Goal: Complete application form

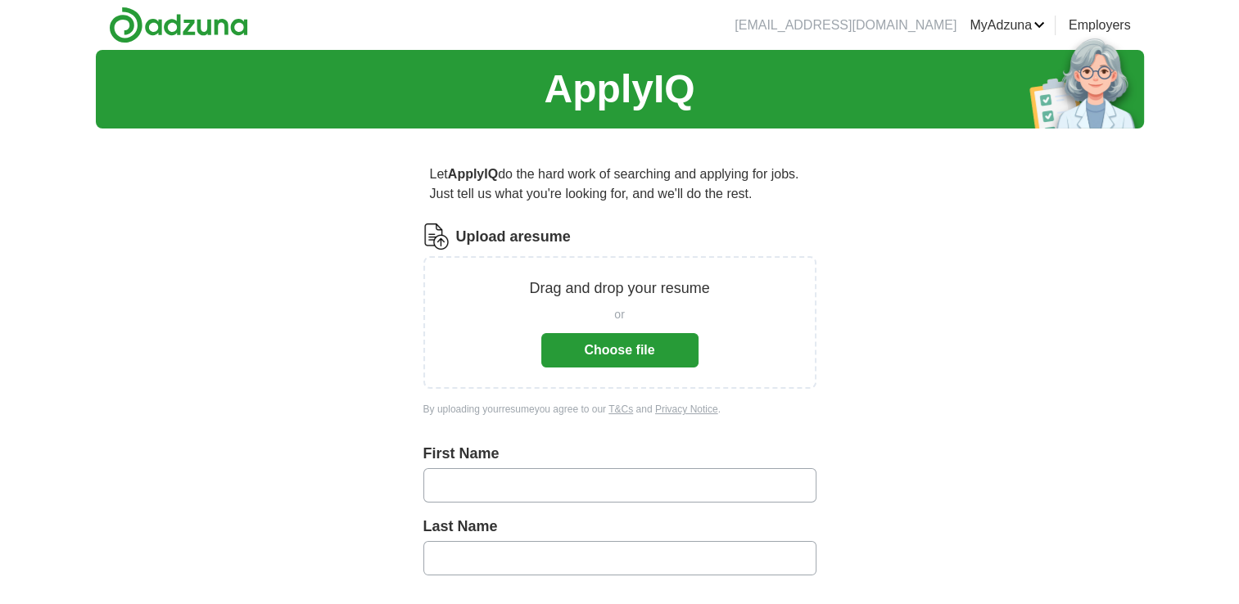
click at [624, 347] on button "Choose file" at bounding box center [619, 350] width 157 height 34
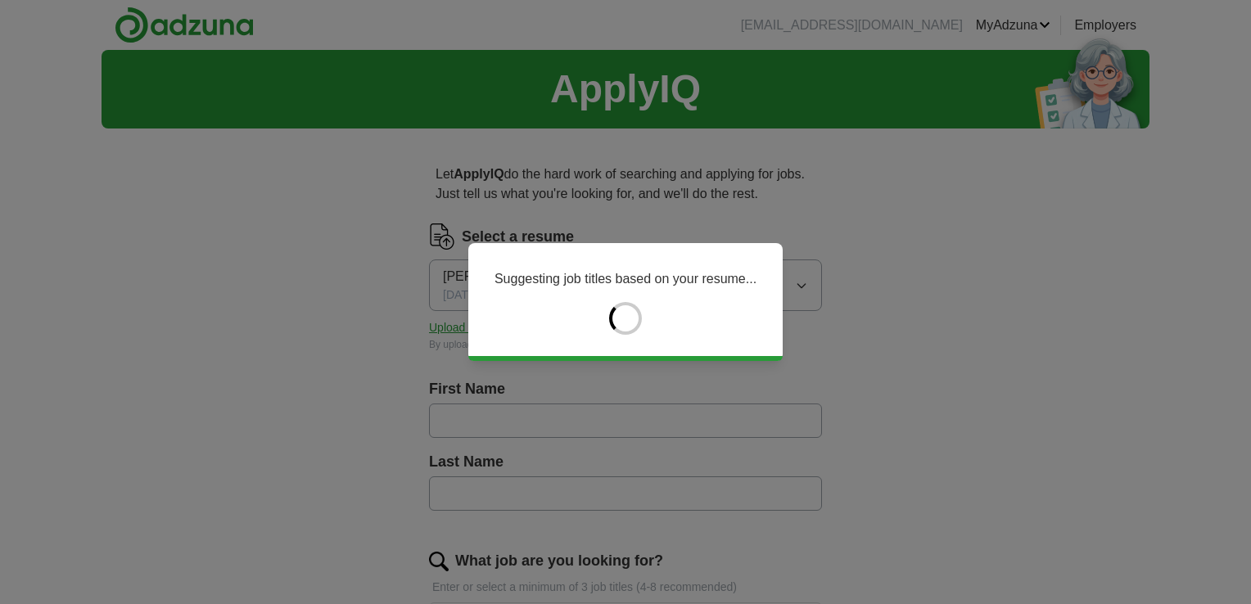
type input "******"
type input "*******"
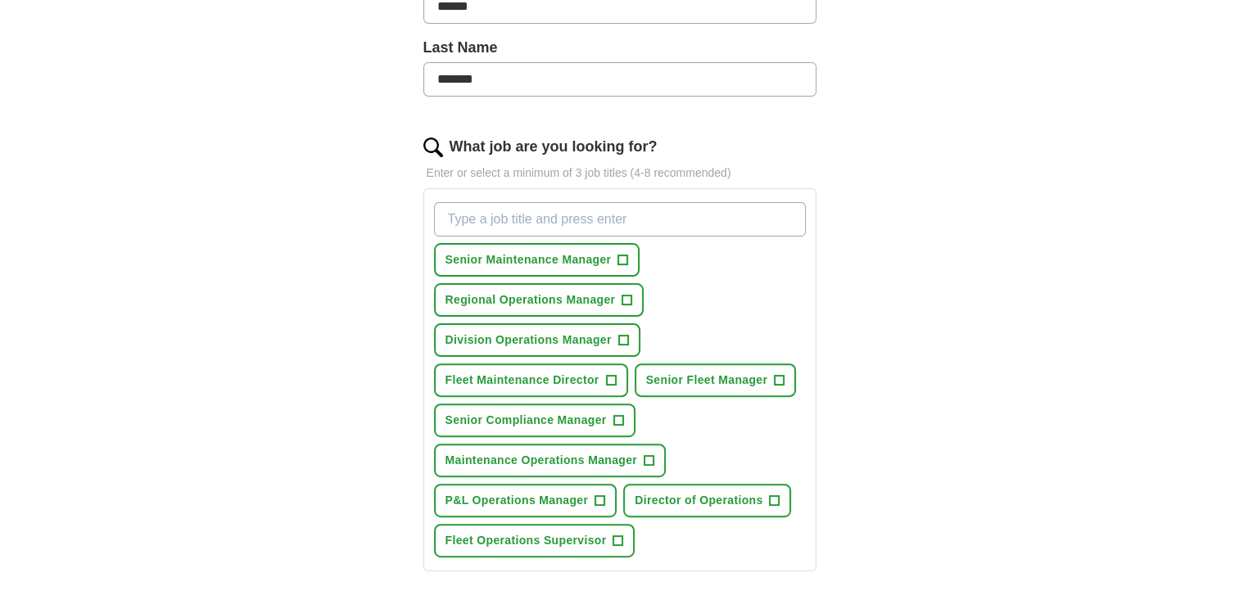
scroll to position [431, 0]
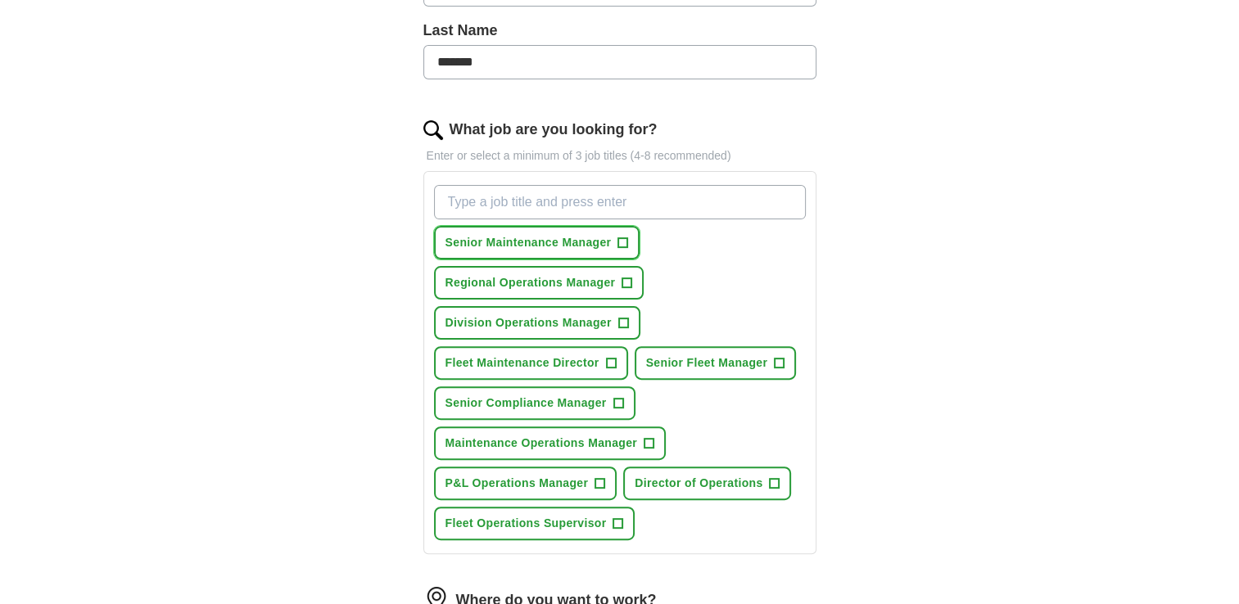
click at [622, 240] on span "+" at bounding box center [623, 243] width 10 height 13
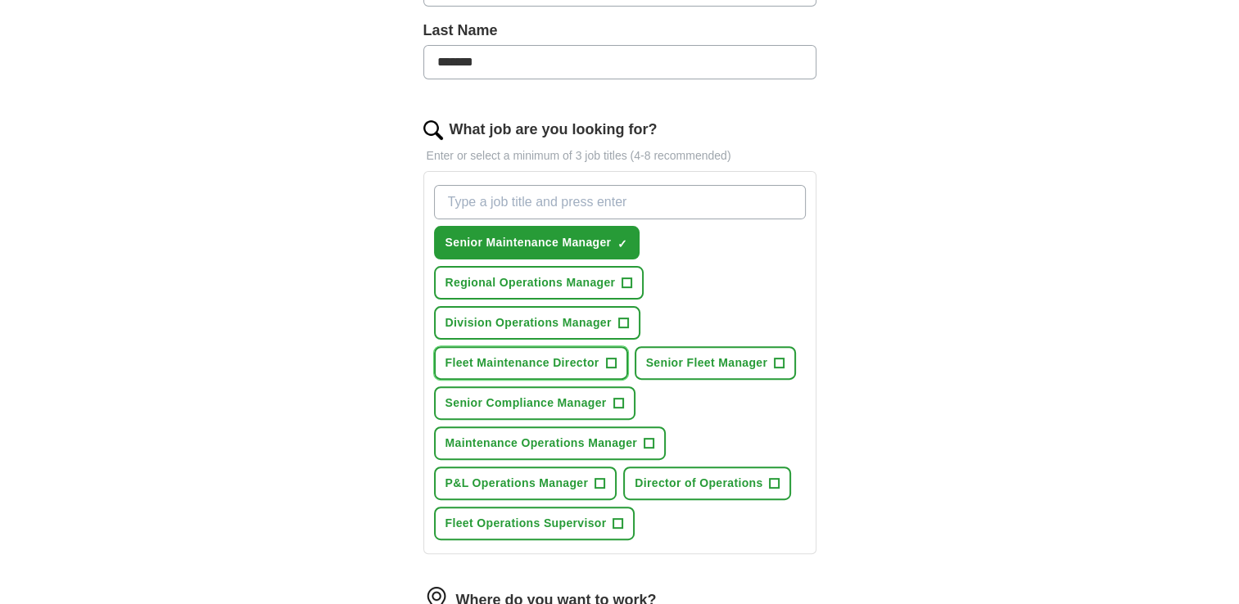
click at [614, 358] on span "+" at bounding box center [611, 363] width 10 height 13
click at [780, 357] on span "+" at bounding box center [779, 363] width 10 height 13
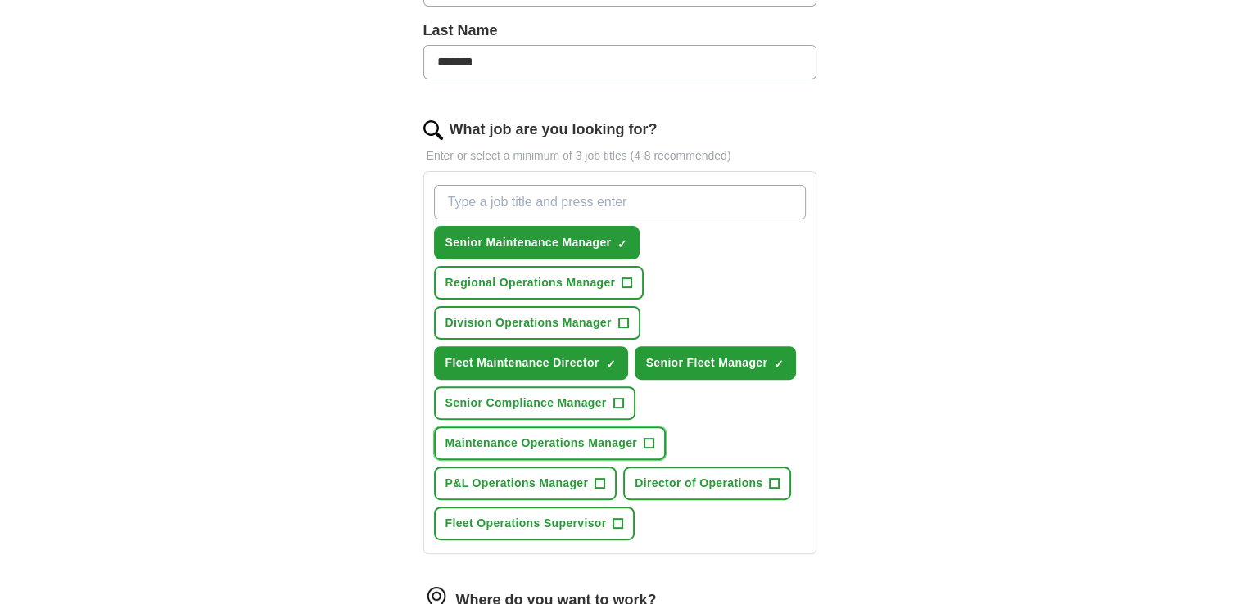
click at [652, 440] on span "+" at bounding box center [649, 443] width 10 height 13
click at [568, 201] on input "What job are you looking for?" at bounding box center [620, 202] width 372 height 34
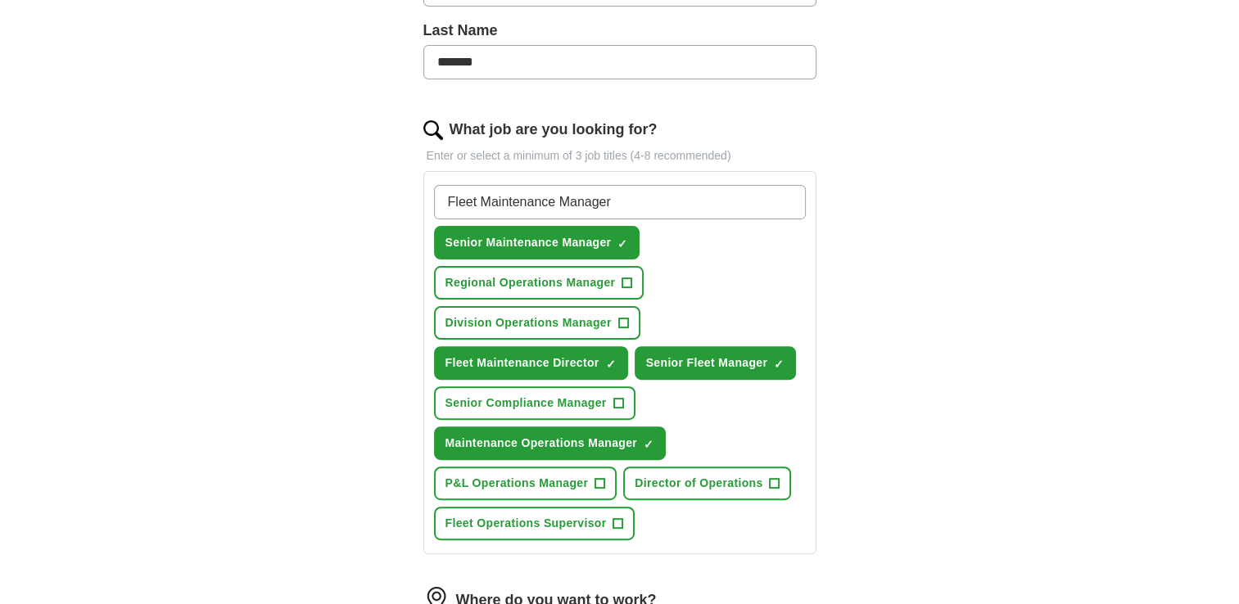
type input "Fleet Maintenance Manager"
click at [686, 247] on div "Fleet Maintenance Manager Senior Maintenance Manager ✓ × Regional Operations Ma…" at bounding box center [620, 362] width 378 height 368
click at [783, 205] on circle at bounding box center [787, 201] width 19 height 19
click at [751, 211] on input "Fleet Maintenance Manager" at bounding box center [620, 202] width 372 height 34
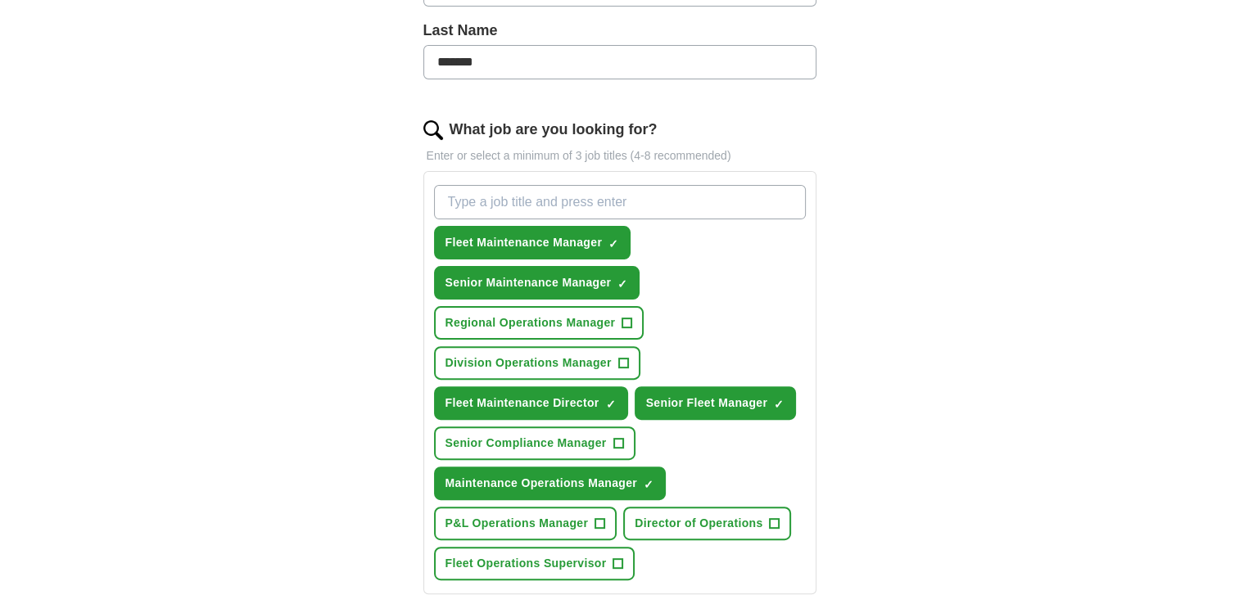
click at [489, 192] on input "What job are you looking for?" at bounding box center [620, 202] width 372 height 34
click at [597, 194] on input "Automotive Repair Multi Unit" at bounding box center [620, 202] width 372 height 34
click at [616, 199] on input "Automotive Repair Multi-Unit" at bounding box center [620, 202] width 372 height 34
type input "Automotive Repair Multi-Unit Manager"
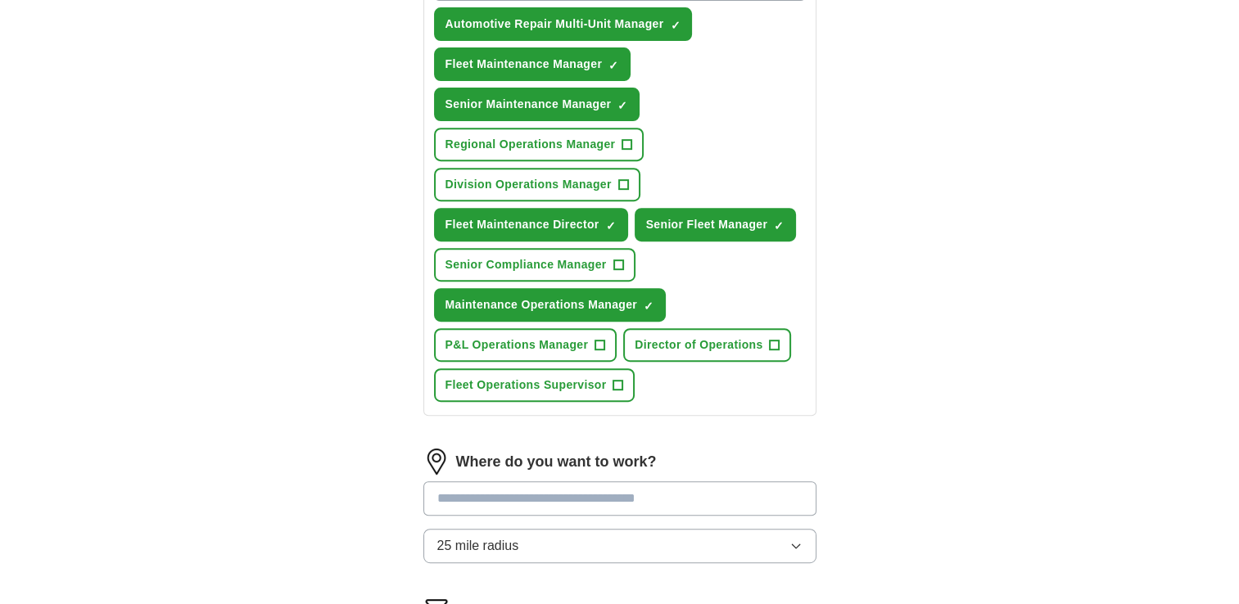
scroll to position [700, 0]
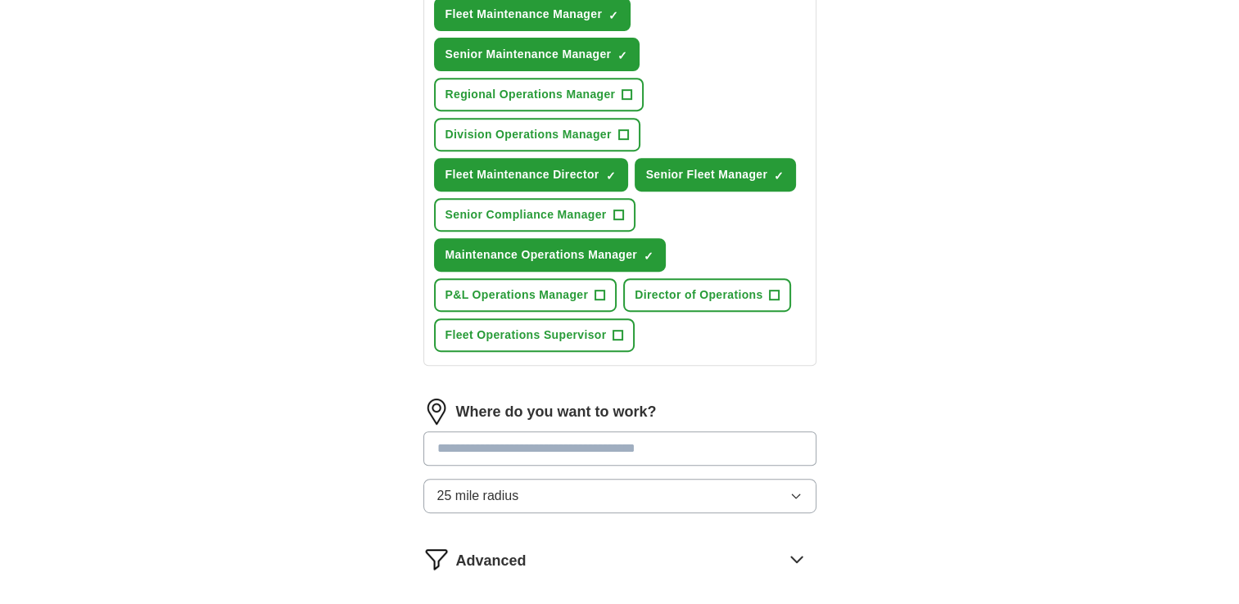
click at [463, 440] on input at bounding box center [619, 448] width 393 height 34
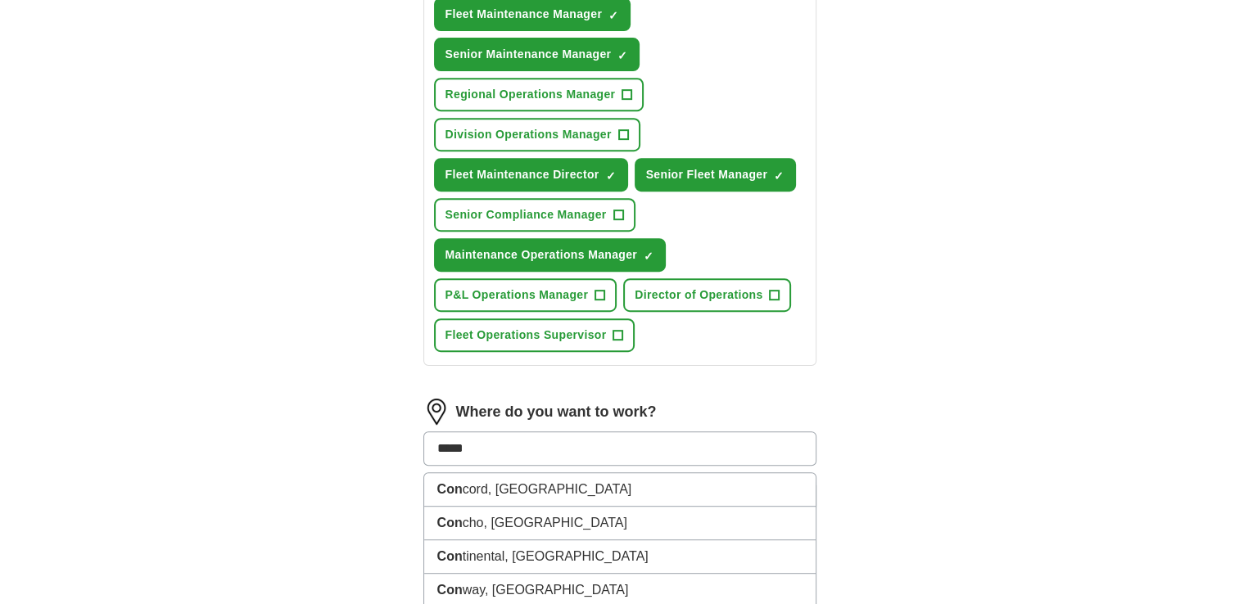
type input "******"
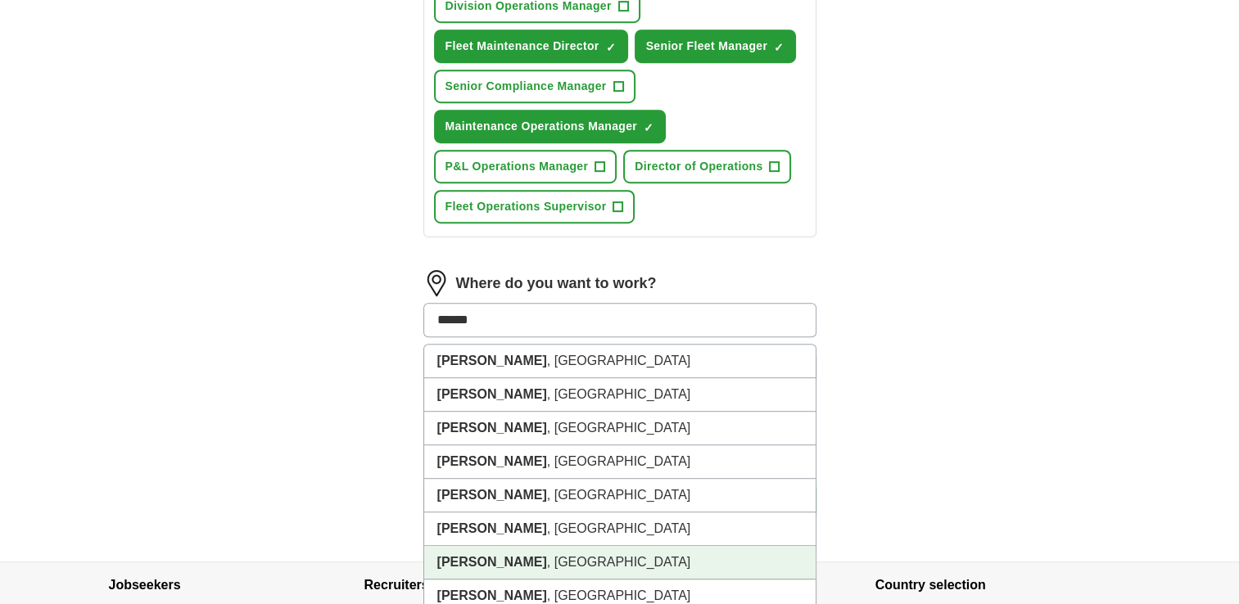
scroll to position [867, 0]
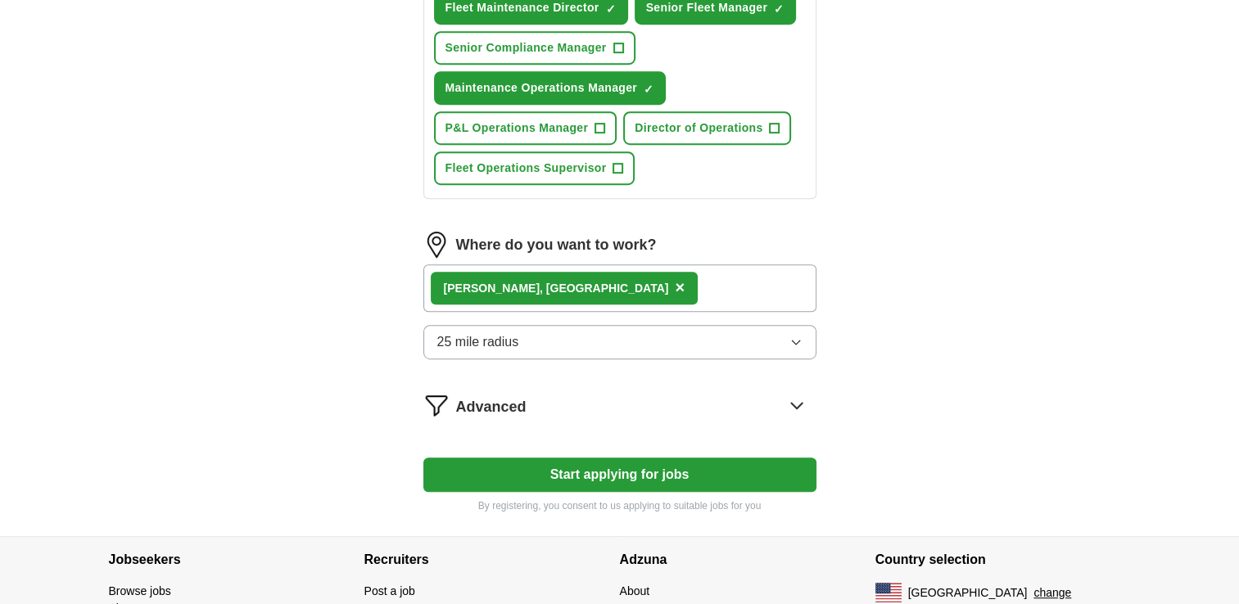
click at [576, 281] on div "[PERSON_NAME] , [GEOGRAPHIC_DATA] ×" at bounding box center [619, 287] width 393 height 47
click at [675, 278] on span "×" at bounding box center [680, 287] width 10 height 18
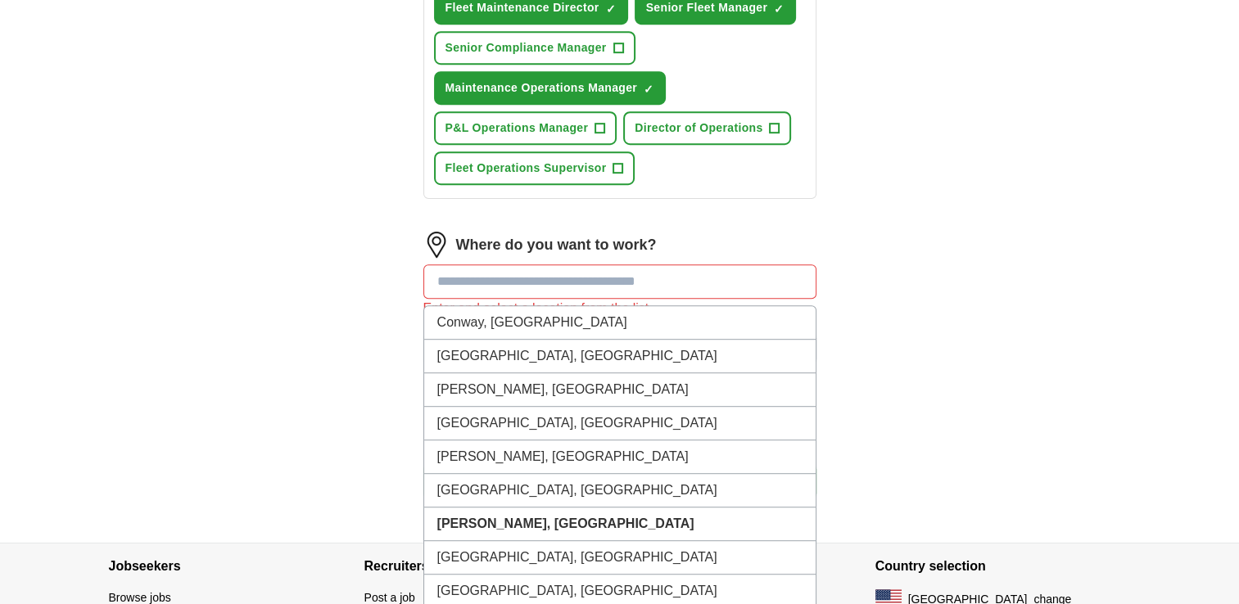
click at [517, 277] on input at bounding box center [619, 281] width 393 height 34
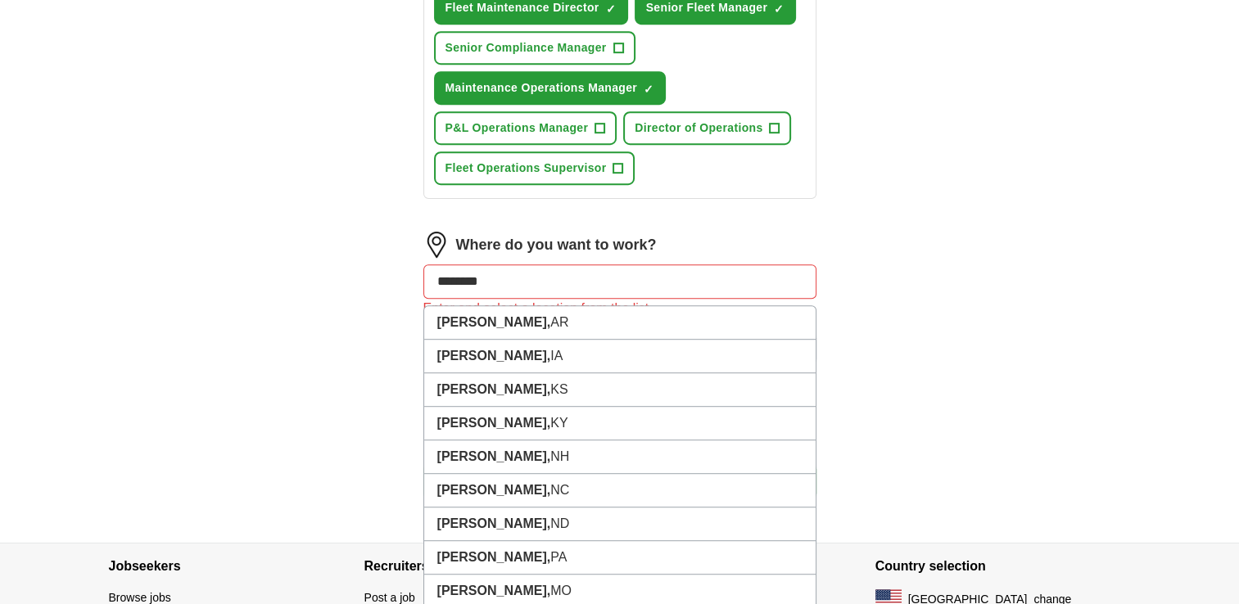
type input "*********"
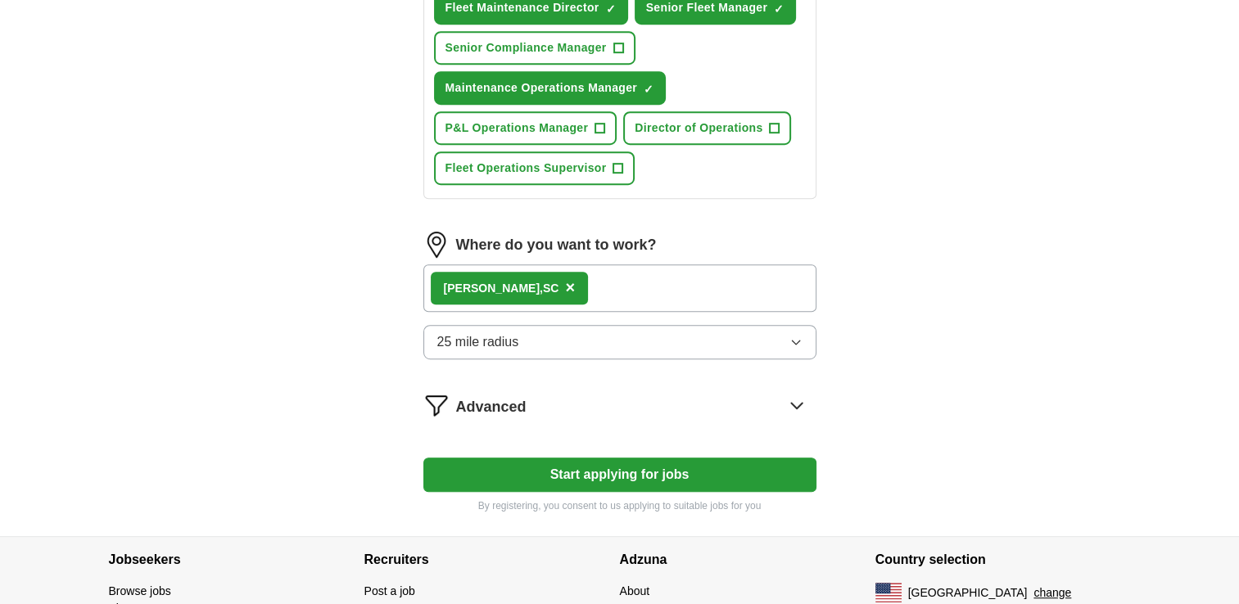
click at [798, 395] on icon at bounding box center [796, 405] width 26 height 26
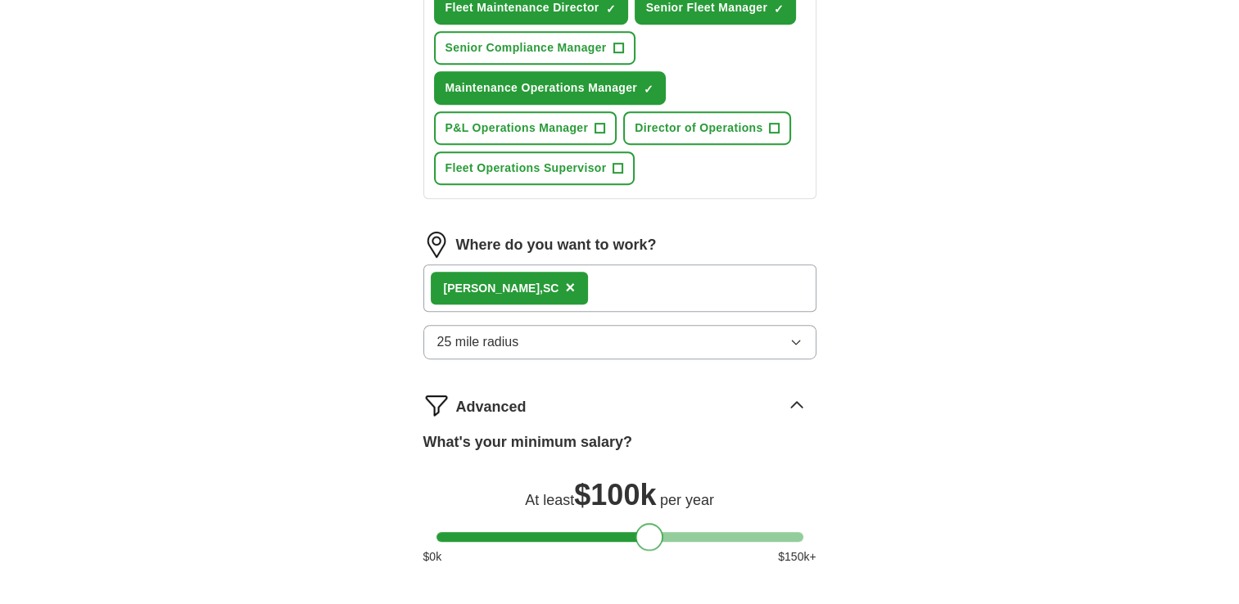
drag, startPoint x: 449, startPoint y: 529, endPoint x: 648, endPoint y: 524, distance: 199.8
click at [648, 524] on div at bounding box center [649, 537] width 28 height 28
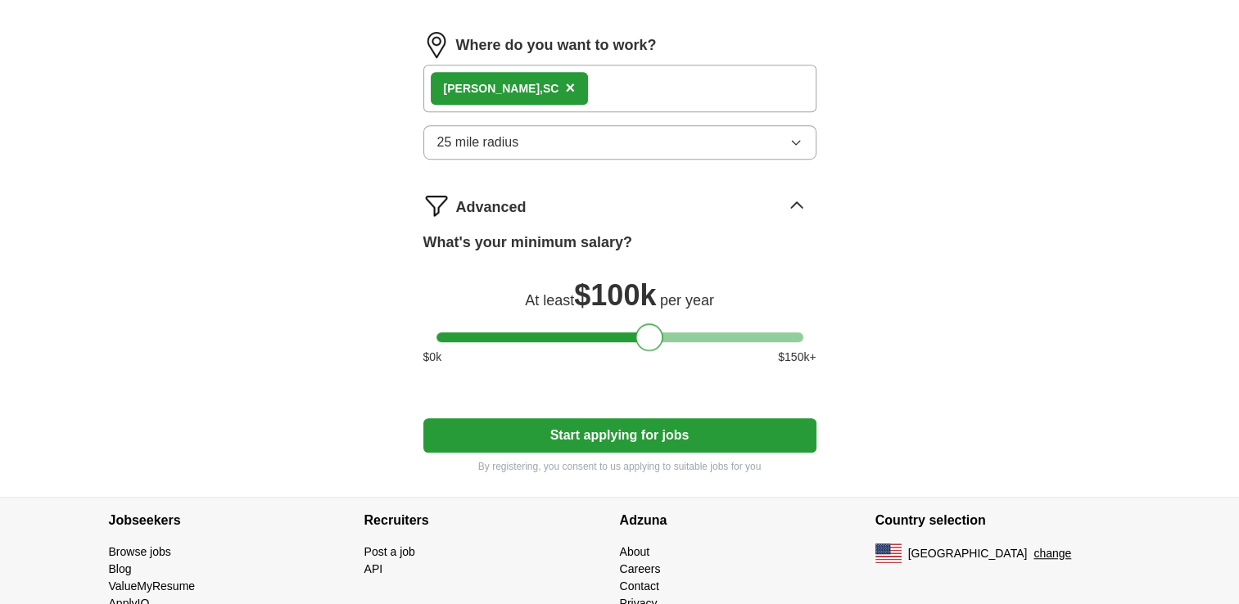
scroll to position [1027, 0]
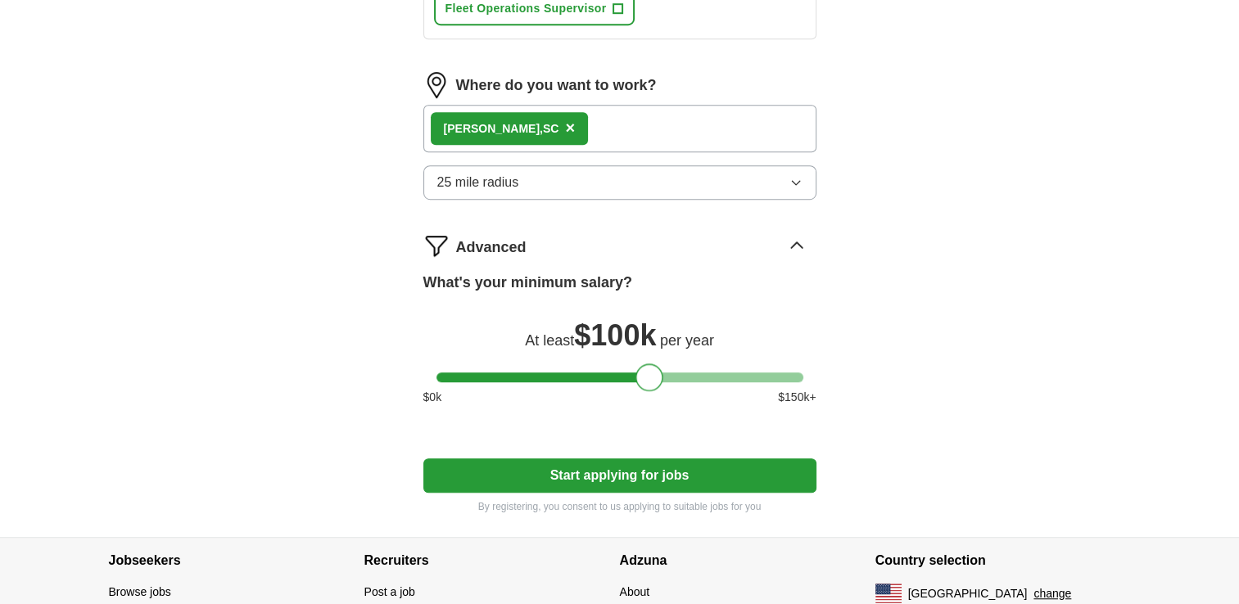
click at [642, 465] on button "Start applying for jobs" at bounding box center [619, 475] width 393 height 34
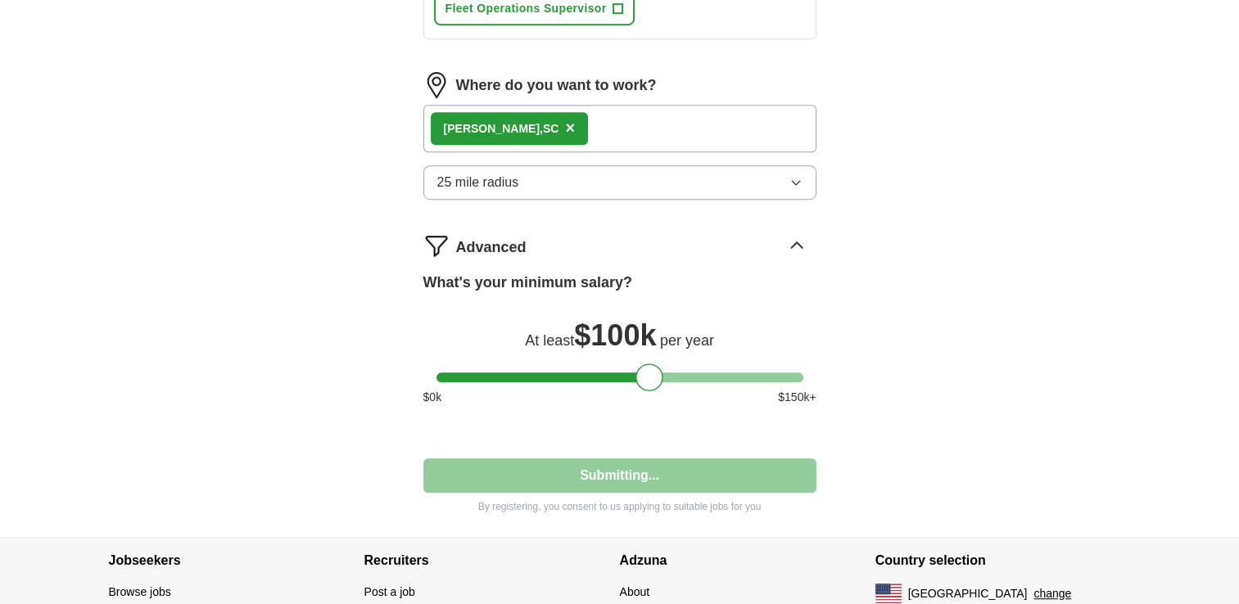
select select "**"
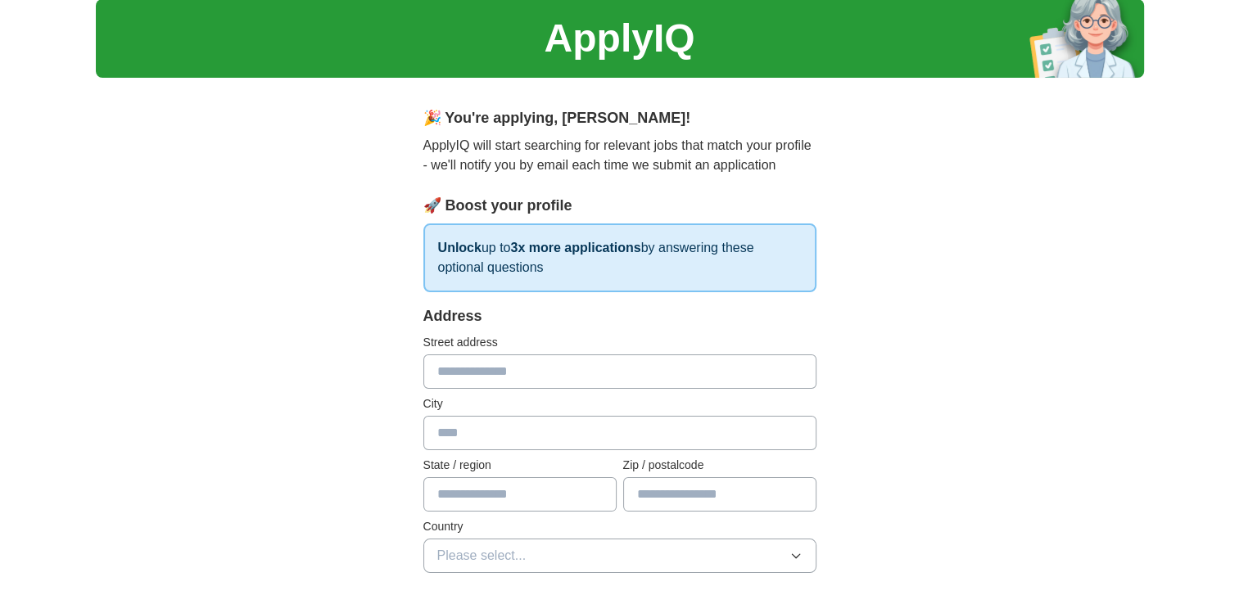
scroll to position [34, 0]
